Goal: Book appointment/travel/reservation

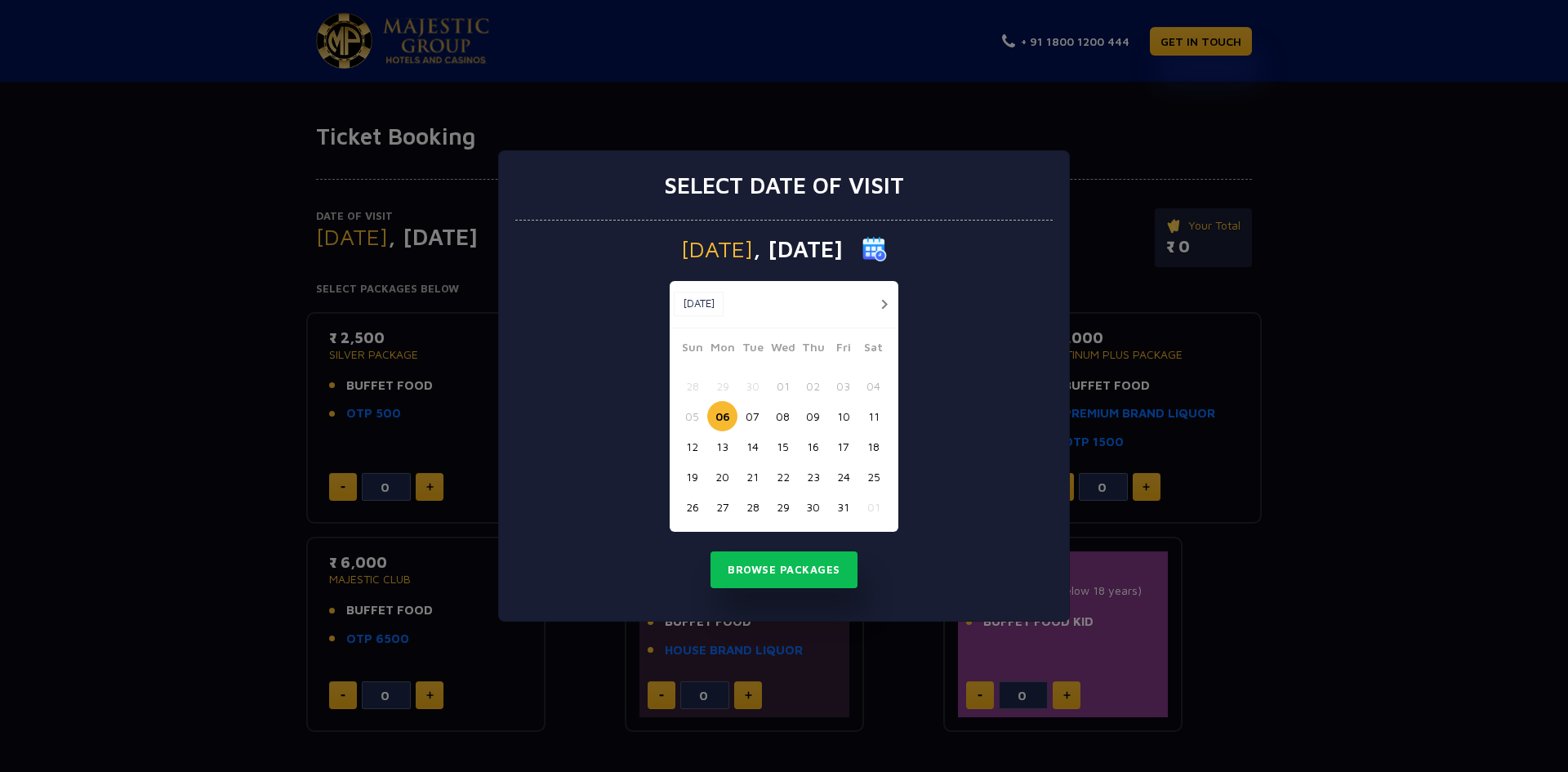
click at [1416, 472] on div "Select date of visit [DATE] [DATE] [DATE] Sun Mon Tue Wed Thu Fri Sat 28 29 30 …" at bounding box center [784, 386] width 1568 height 772
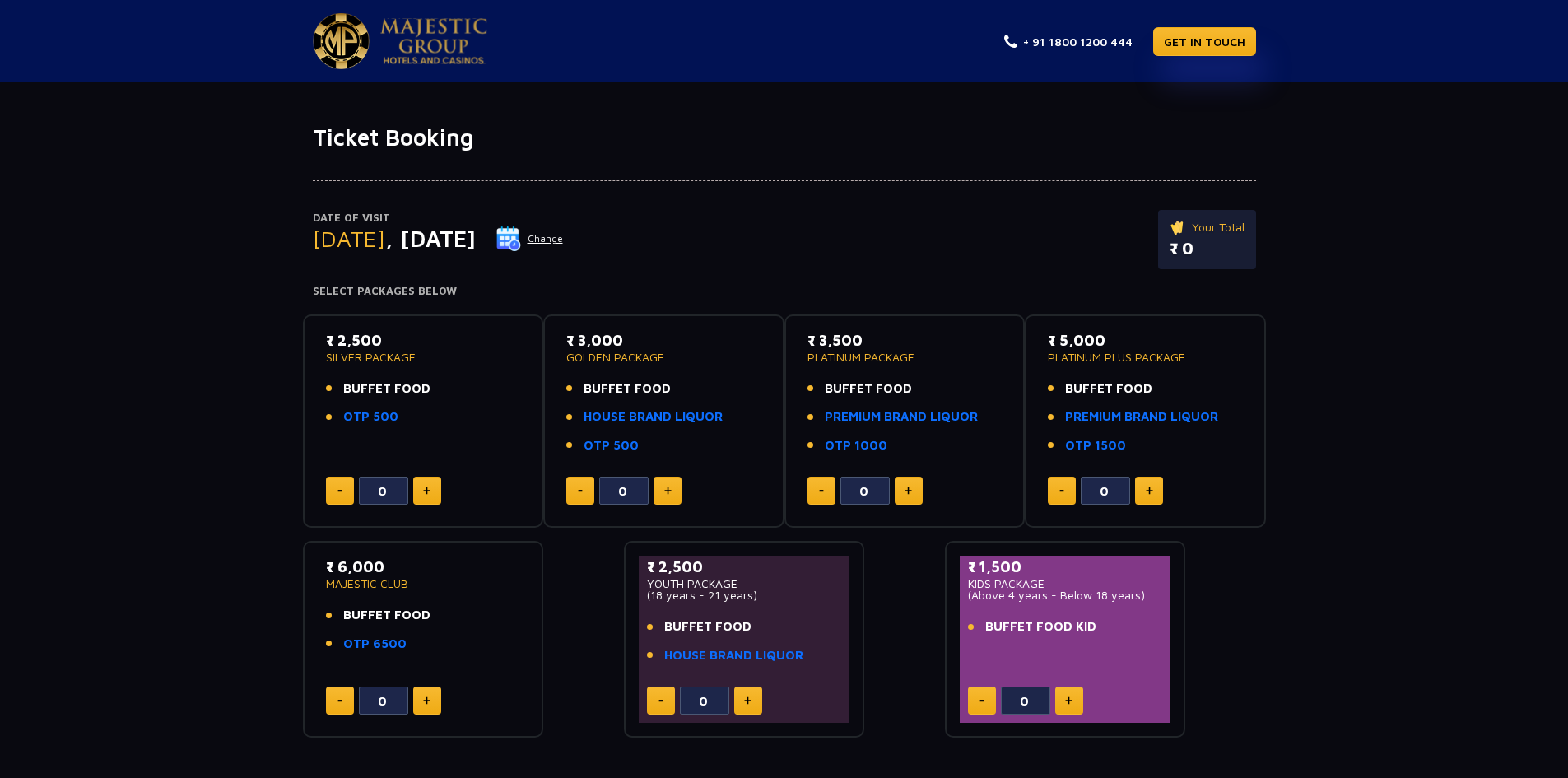
click at [423, 487] on img at bounding box center [427, 491] width 8 height 9
click at [426, 486] on button at bounding box center [427, 491] width 28 height 28
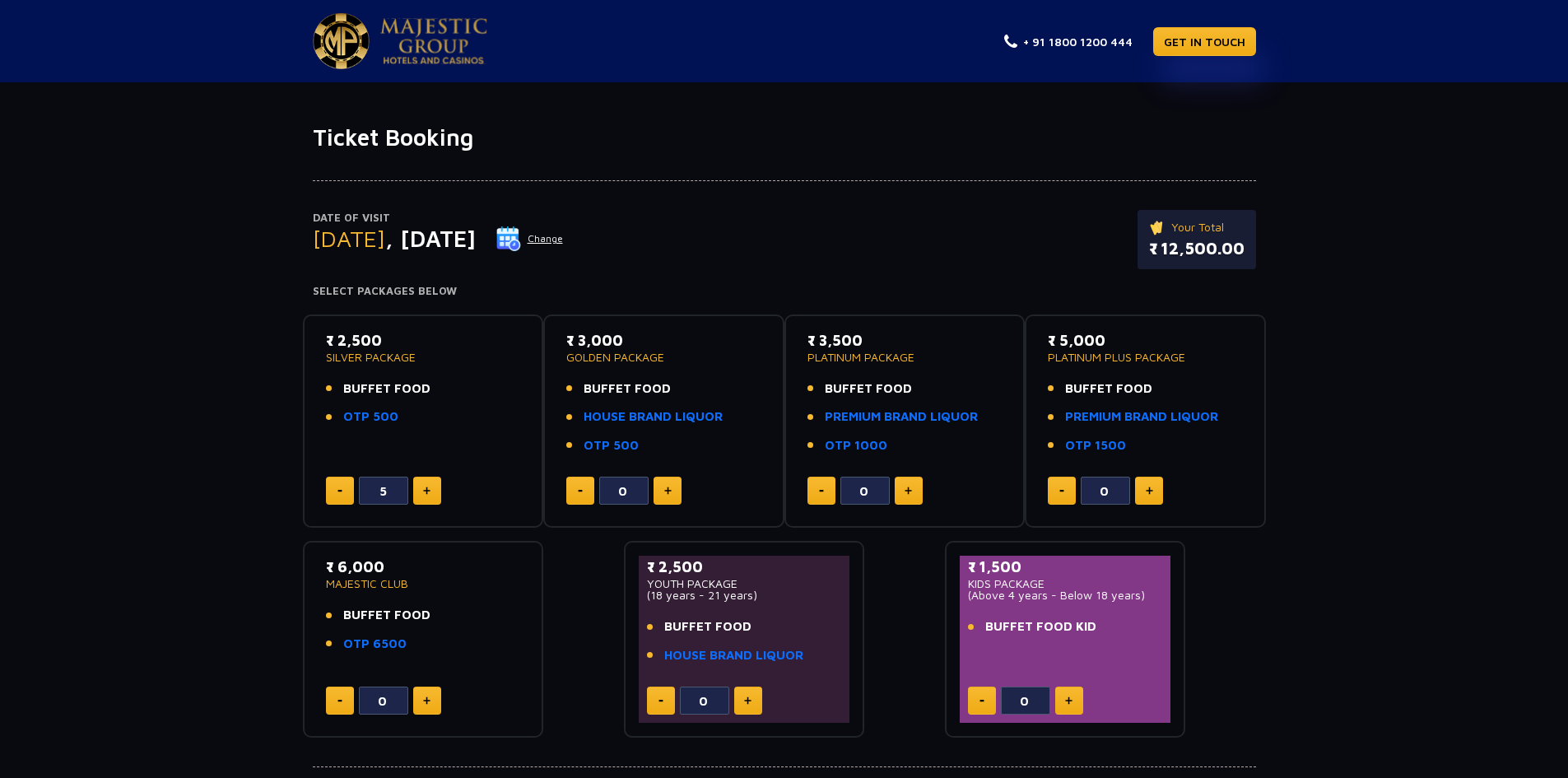
click at [336, 491] on button at bounding box center [340, 491] width 28 height 28
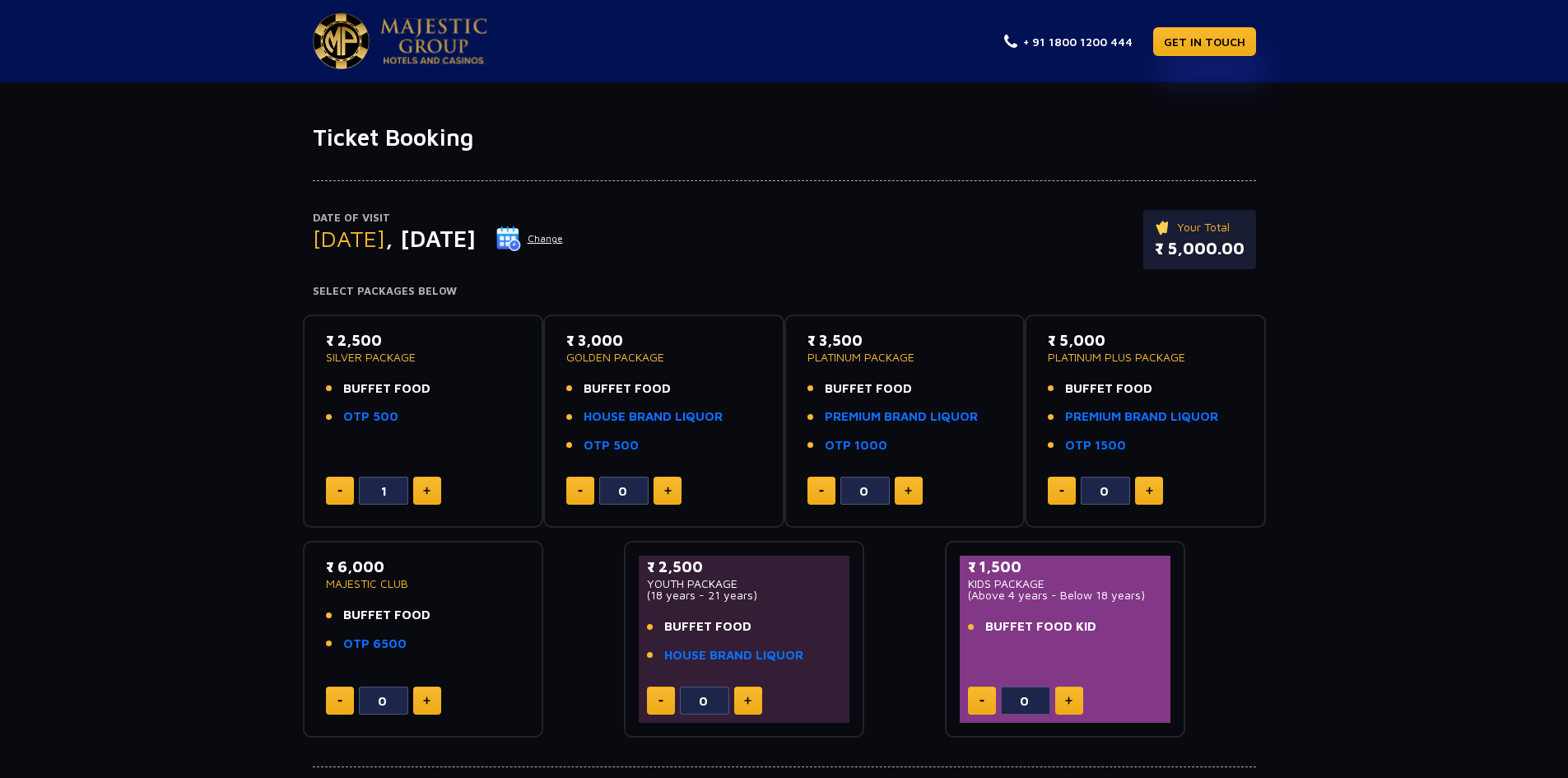
type input "0"
click at [336, 491] on button at bounding box center [340, 491] width 28 height 28
